Goal: Navigation & Orientation: Understand site structure

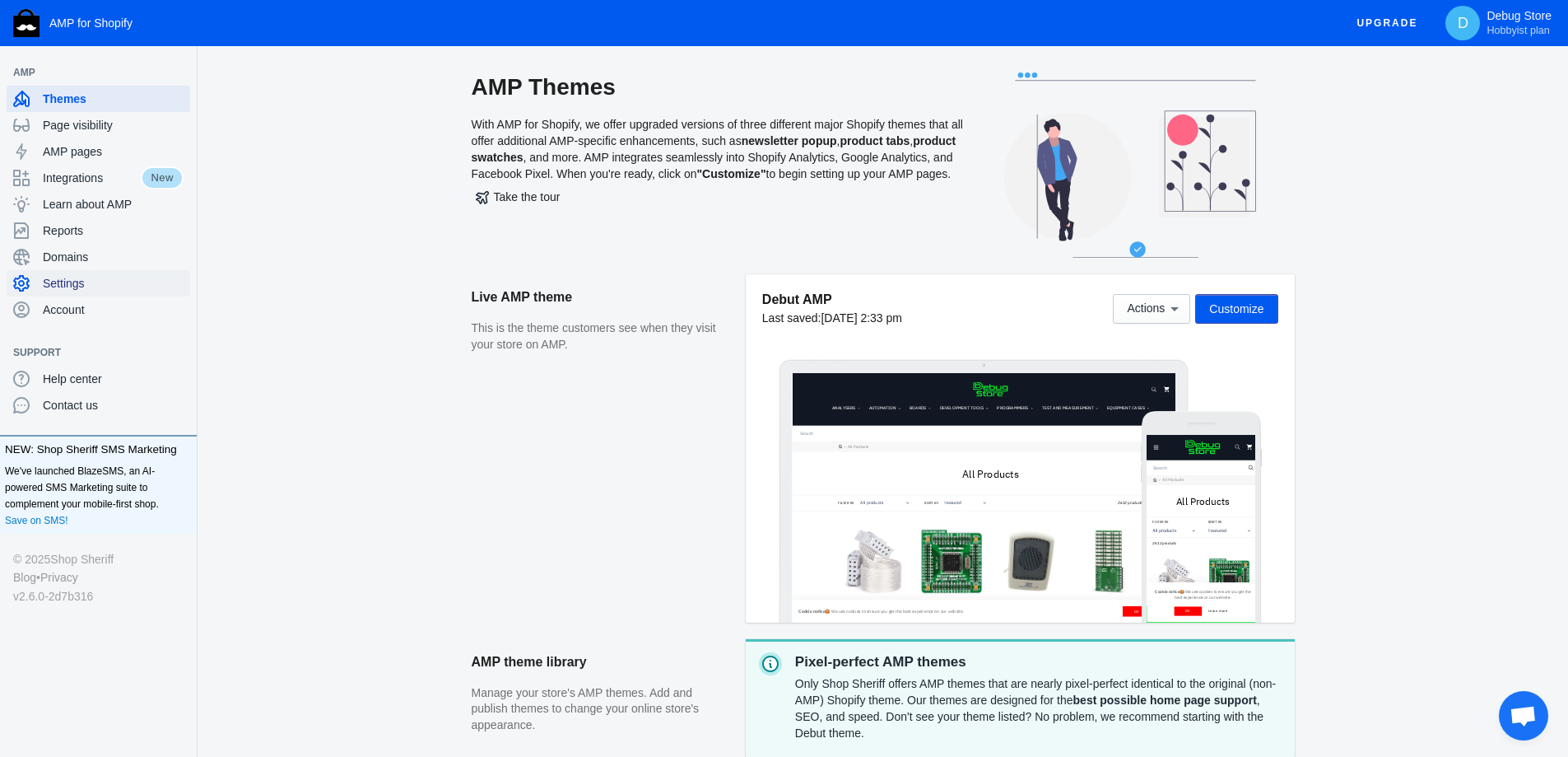
click at [101, 287] on span "Settings" at bounding box center [112, 283] width 140 height 17
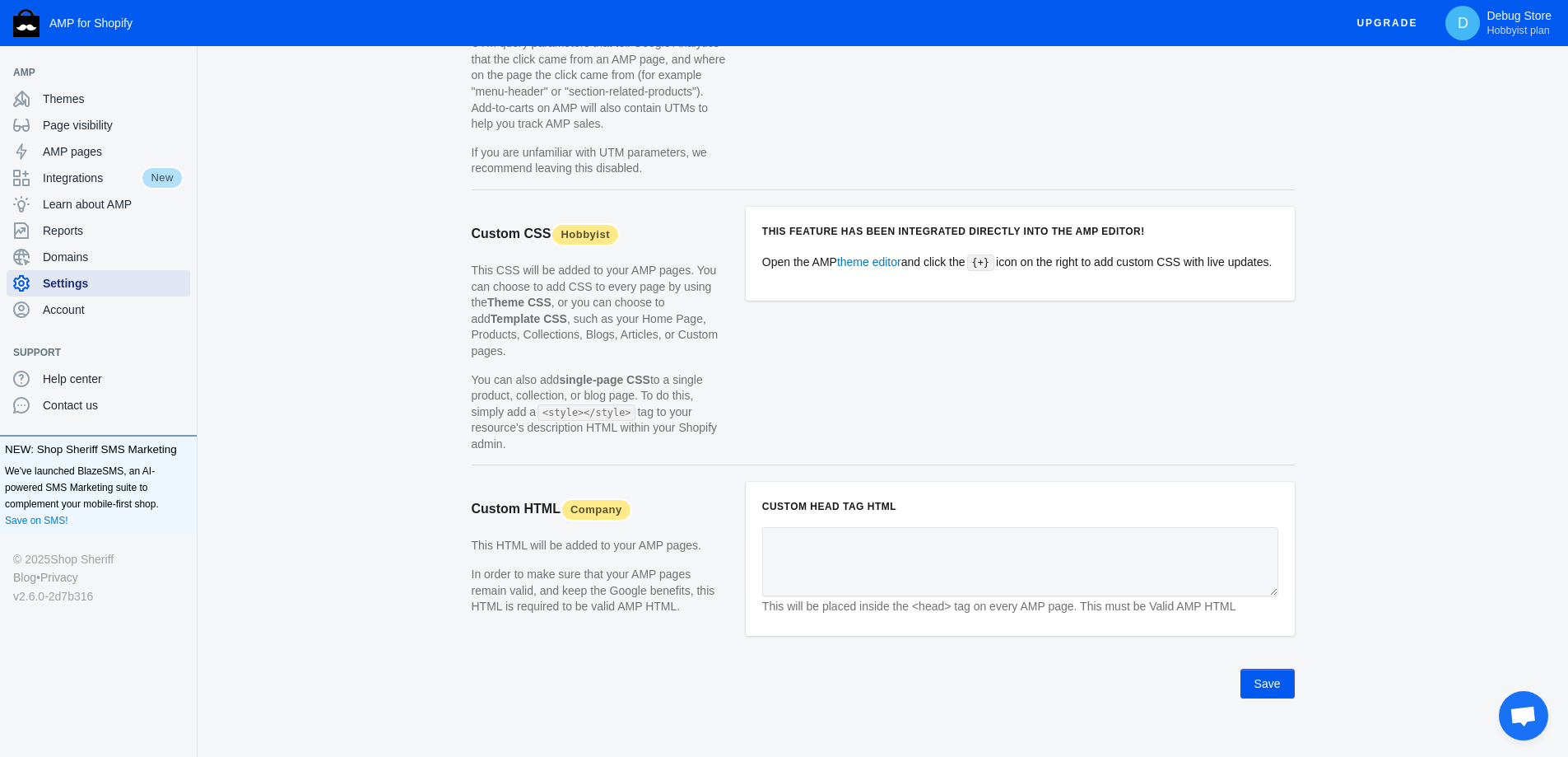
scroll to position [1503, 0]
click at [98, 111] on div "Themes" at bounding box center [98, 99] width 170 height 26
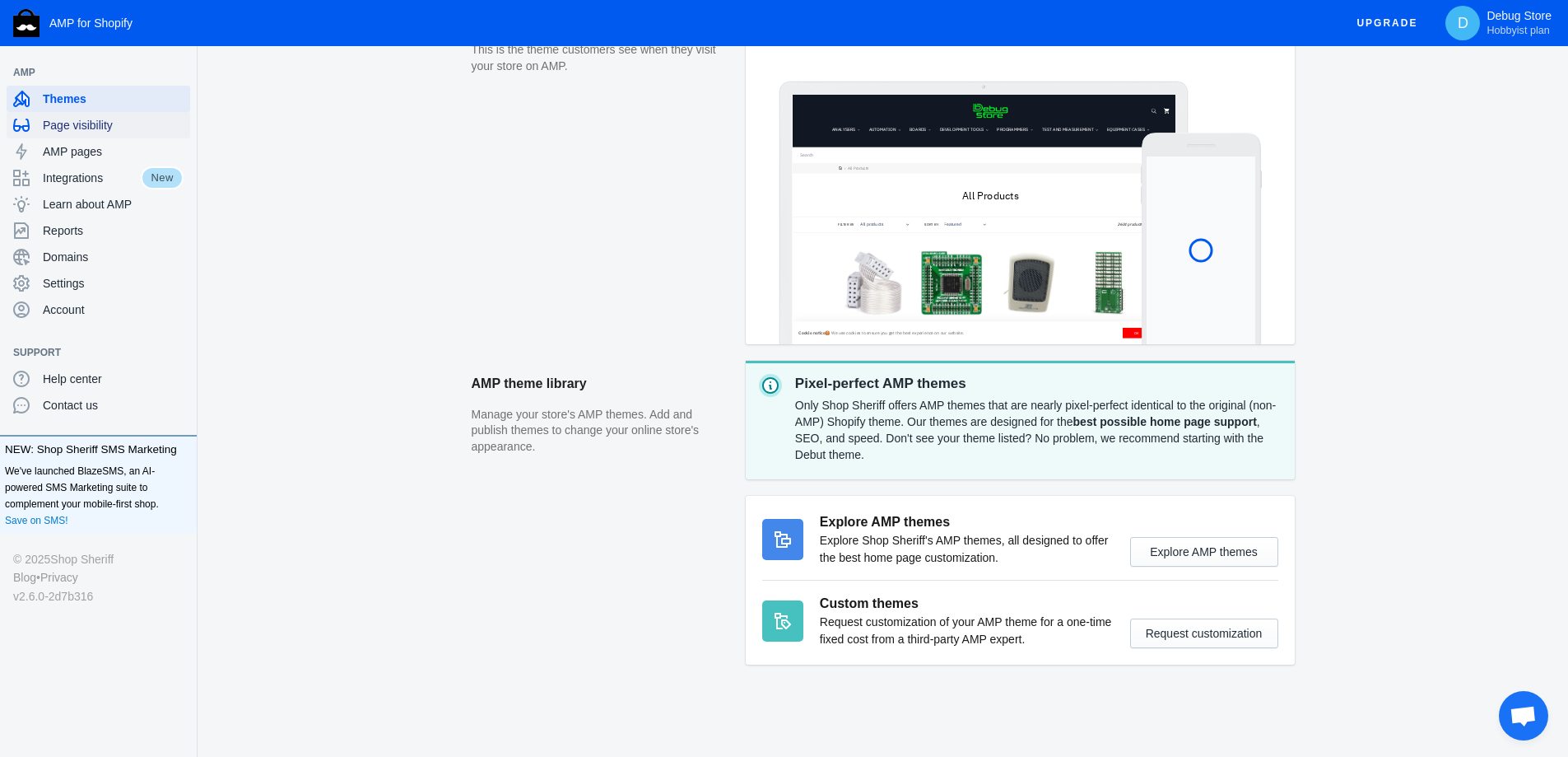
click at [126, 121] on span "Page visibility" at bounding box center [112, 125] width 140 height 17
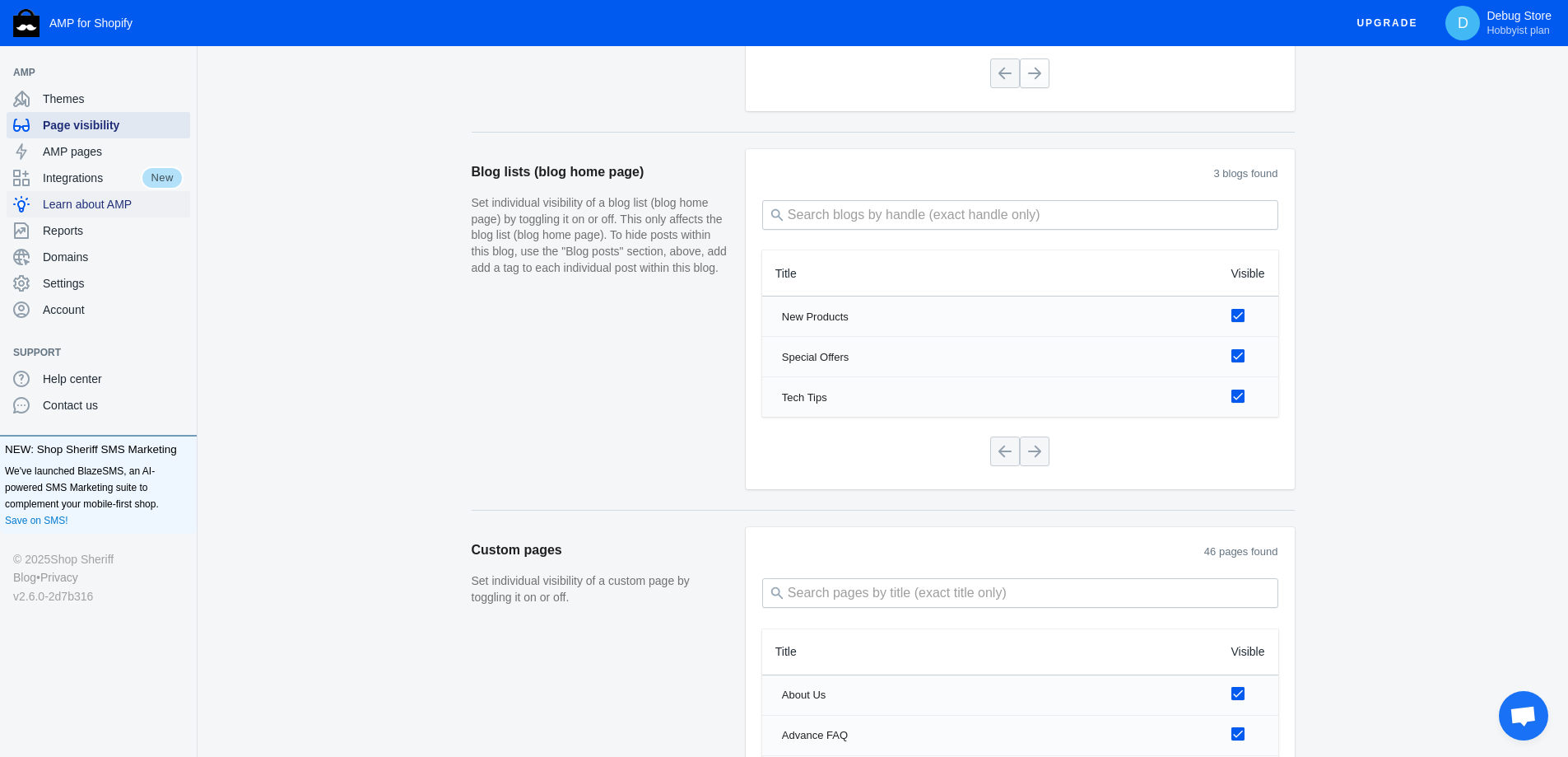
scroll to position [1730, 0]
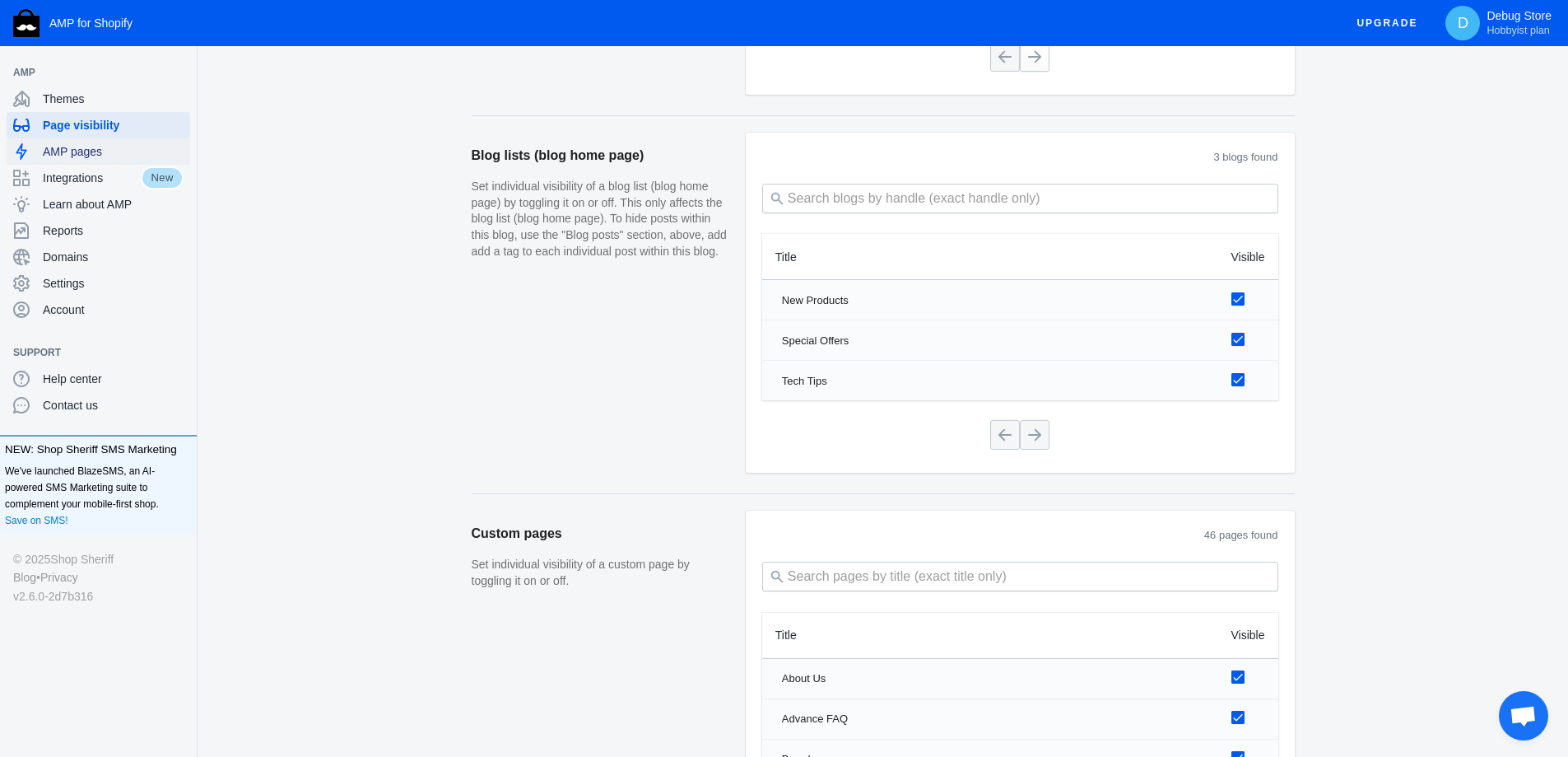
click at [116, 146] on span "AMP pages" at bounding box center [112, 151] width 140 height 17
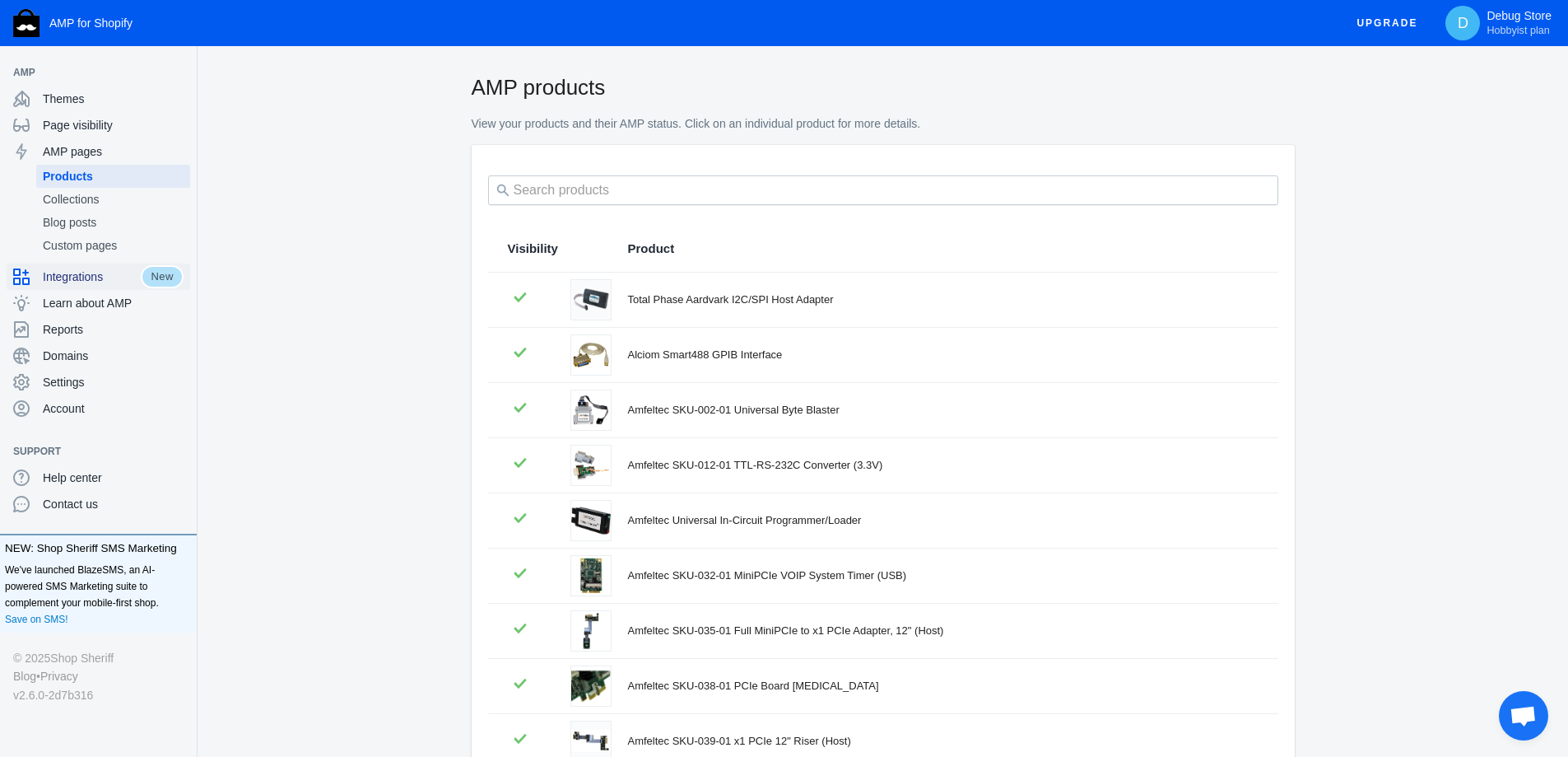
click at [102, 271] on span "Integrations" at bounding box center [91, 276] width 98 height 17
